Goal: Task Accomplishment & Management: Use online tool/utility

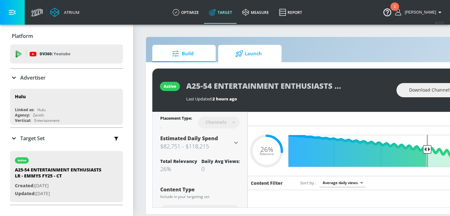
click at [252, 57] on span "Launch" at bounding box center [248, 53] width 48 height 15
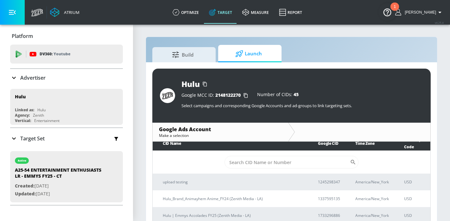
scroll to position [9, 0]
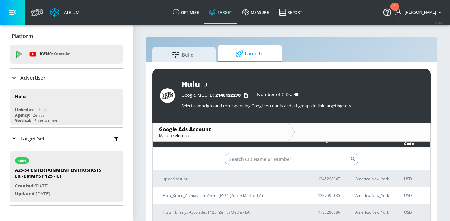
click at [273, 153] on input "Sort By" at bounding box center [286, 159] width 125 height 13
paste input "1733296886"
type input "1733296886"
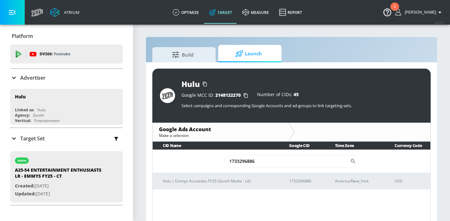
scroll to position [0, 0]
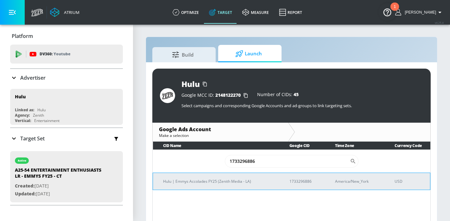
click at [227, 173] on td "Hulu | Emmys Accolades FY25 (Zenith Media - LA)" at bounding box center [216, 181] width 126 height 17
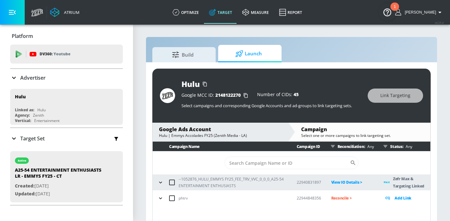
click at [162, 182] on icon "button" at bounding box center [160, 182] width 6 height 6
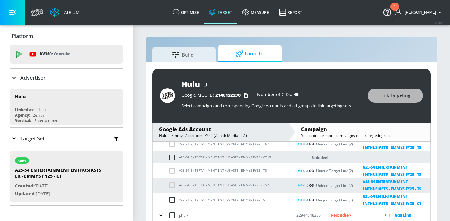
scroll to position [130, 0]
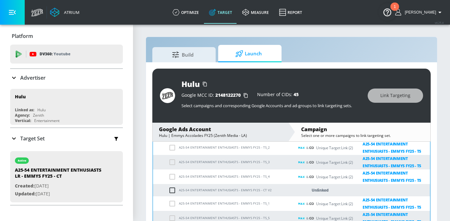
click at [173, 179] on td "A25-54 ENTERTAINMENT ENTHUSIASTS - EMMYS FY25 - TS_4" at bounding box center [223, 177] width 141 height 15
click at [172, 189] on input "checkbox" at bounding box center [173, 191] width 10 height 8
checkbox input "true"
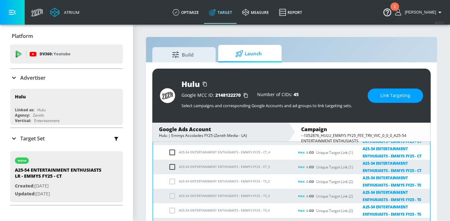
scroll to position [16, 0]
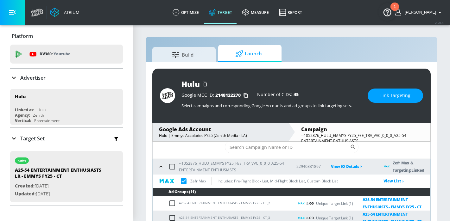
click at [393, 96] on span "Link Targeting" at bounding box center [395, 96] width 30 height 8
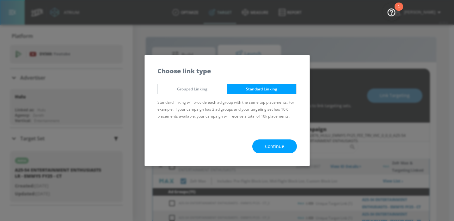
click at [285, 146] on button "Continue" at bounding box center [274, 147] width 45 height 14
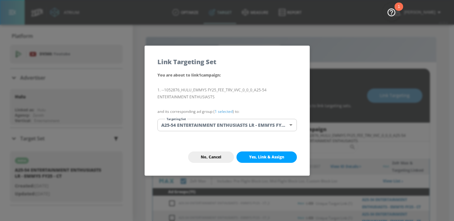
click at [276, 155] on span "Yes, Link & Assign" at bounding box center [266, 157] width 35 height 5
checkbox input "true"
checkbox input "false"
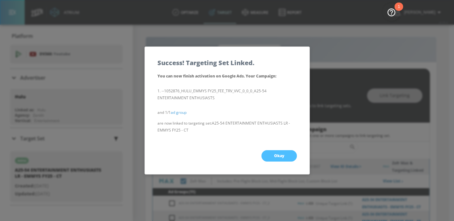
click at [292, 158] on button "Okay" at bounding box center [279, 155] width 35 height 11
checkbox input "true"
